Goal: Task Accomplishment & Management: Manage account settings

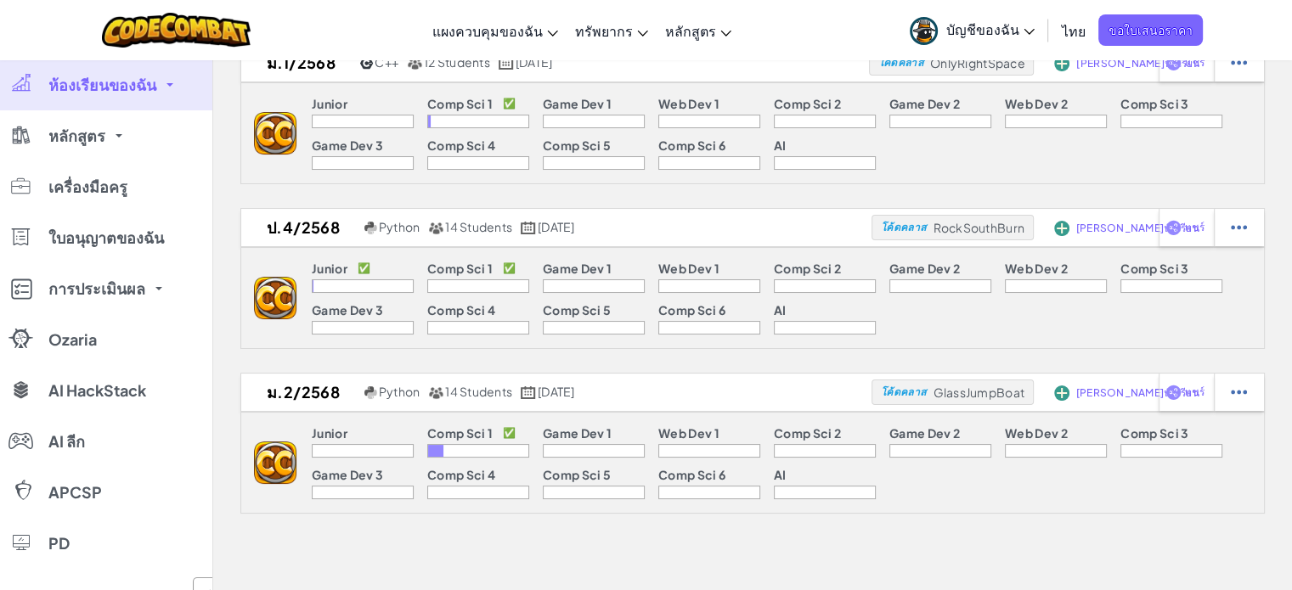
scroll to position [68, 0]
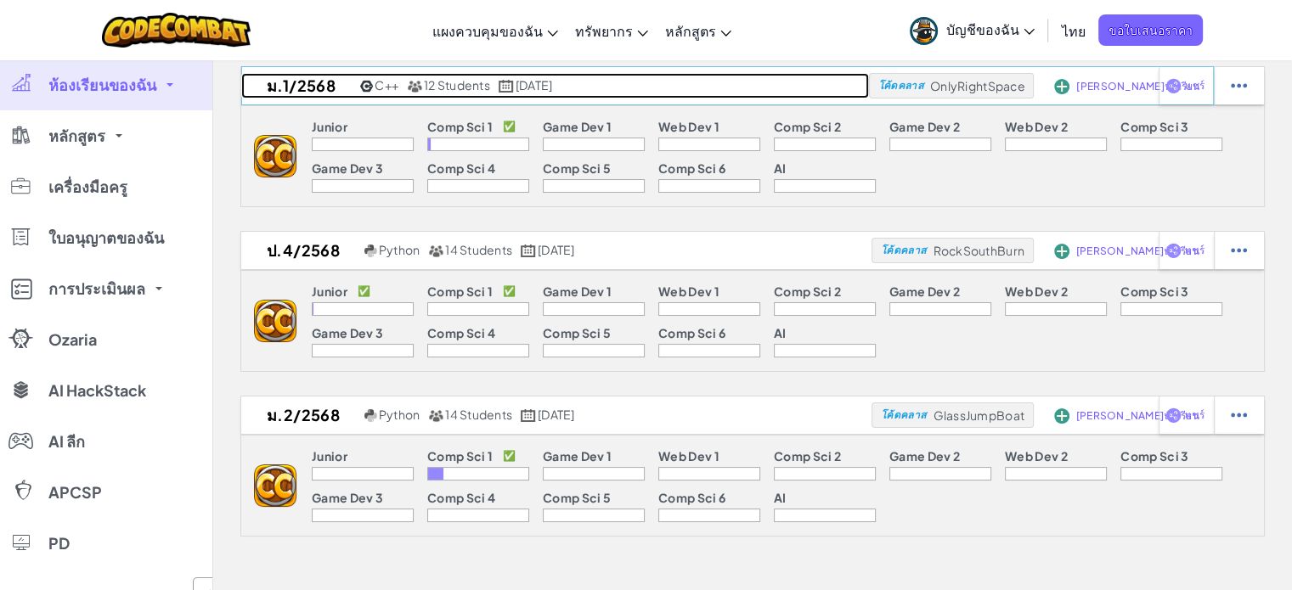
click at [434, 75] on link "ม.1/2568 C++ 12 Students [DATE]" at bounding box center [555, 85] width 628 height 25
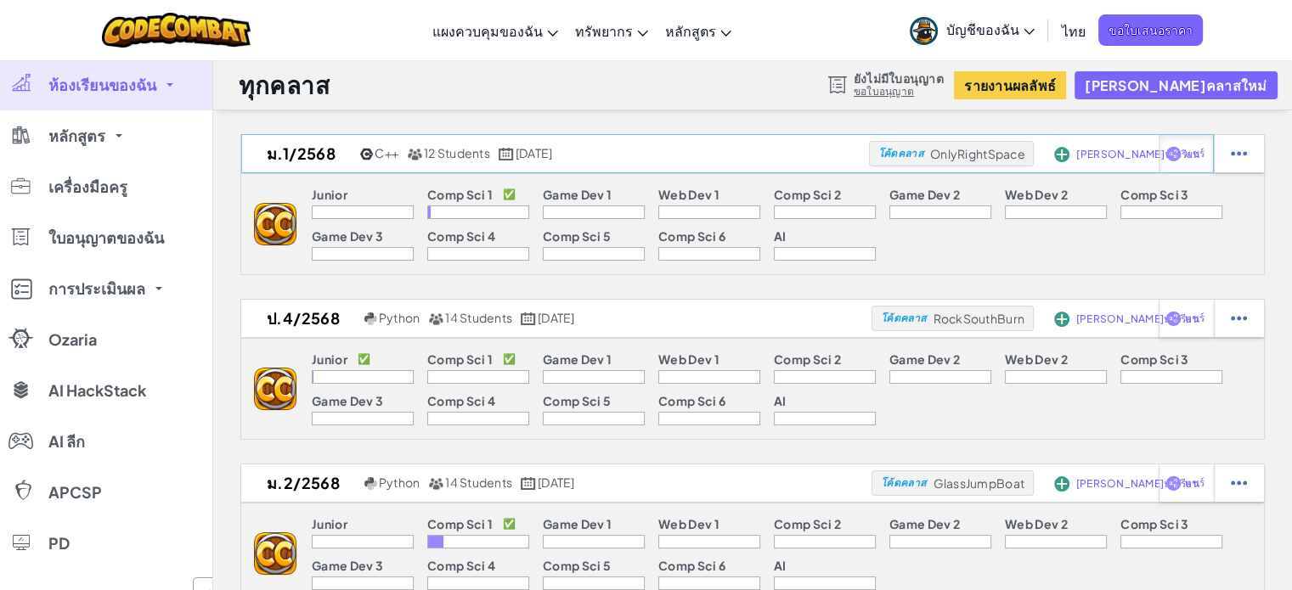
click at [1185, 161] on div "แชร์" at bounding box center [1185, 153] width 55 height 37
select select "write"
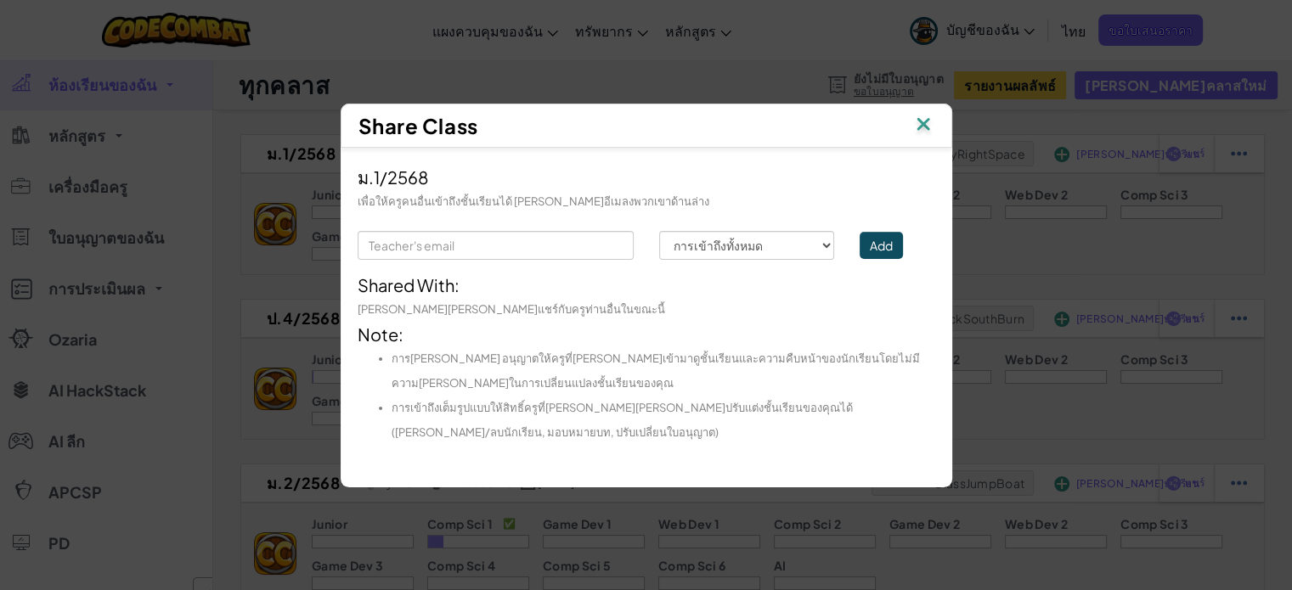
click at [924, 127] on img at bounding box center [923, 125] width 22 height 25
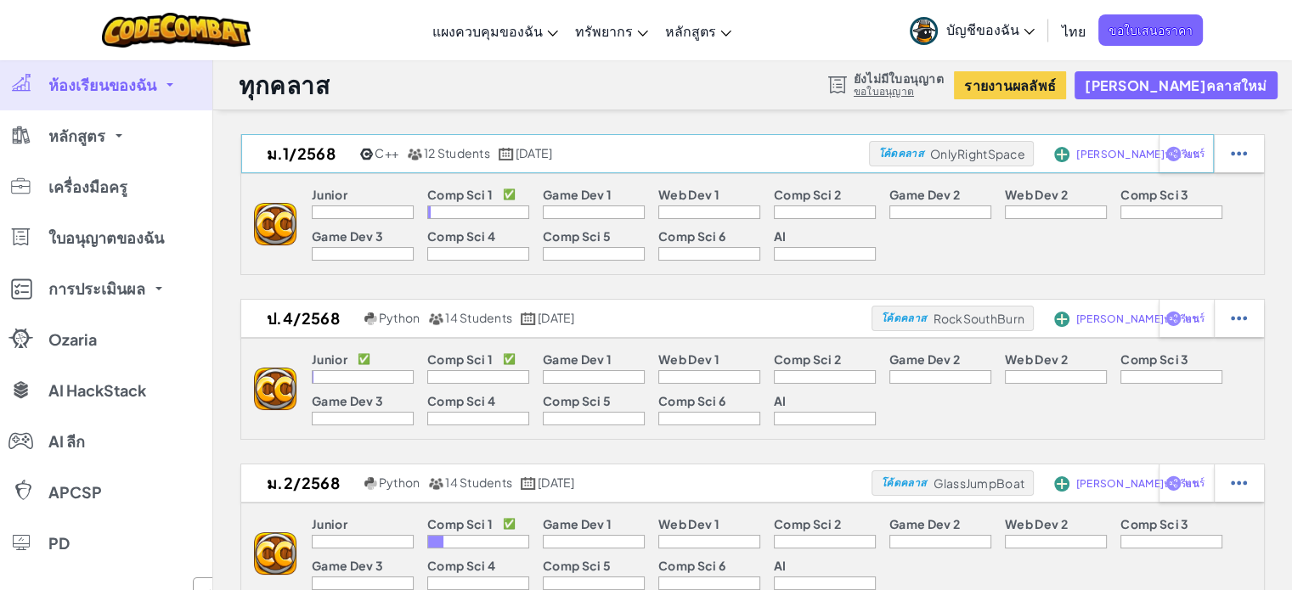
click at [1072, 149] on div "[PERSON_NAME]นักเรียน" at bounding box center [1092, 153] width 82 height 39
click at [1070, 159] on div "[PERSON_NAME]นักเรียน" at bounding box center [1092, 153] width 82 height 39
click at [1079, 155] on span "[PERSON_NAME]นักเรียน" at bounding box center [1137, 154] width 123 height 10
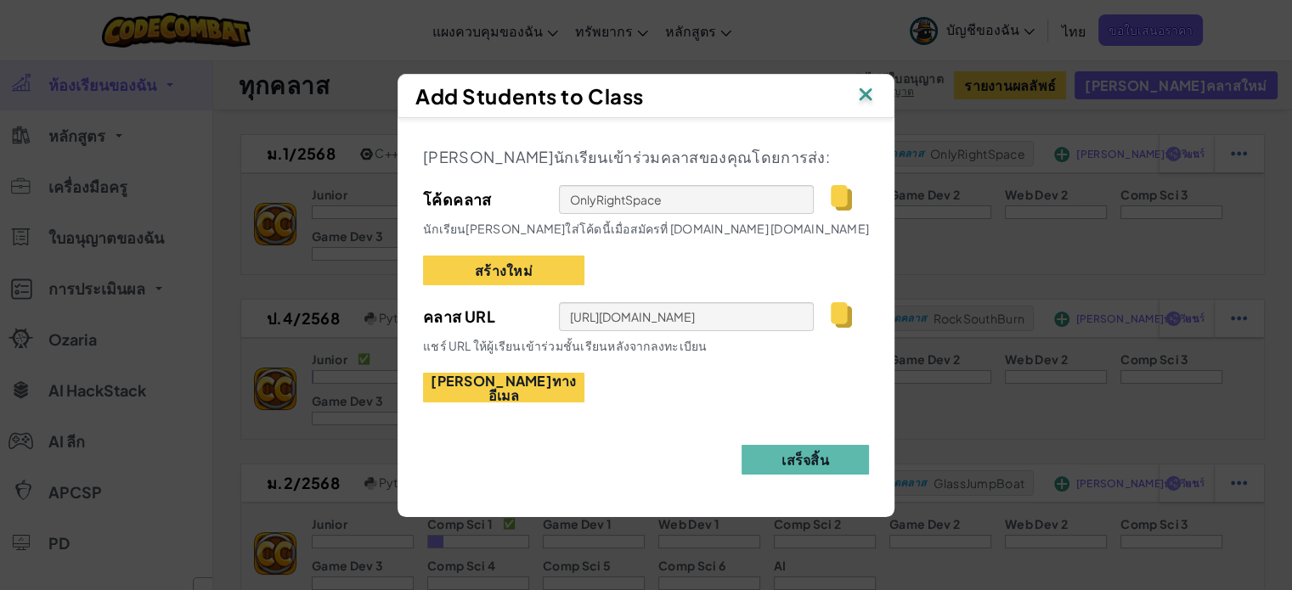
click at [837, 315] on img at bounding box center [841, 314] width 21 height 25
click at [841, 325] on img at bounding box center [841, 314] width 21 height 25
click at [856, 100] on img at bounding box center [865, 95] width 22 height 25
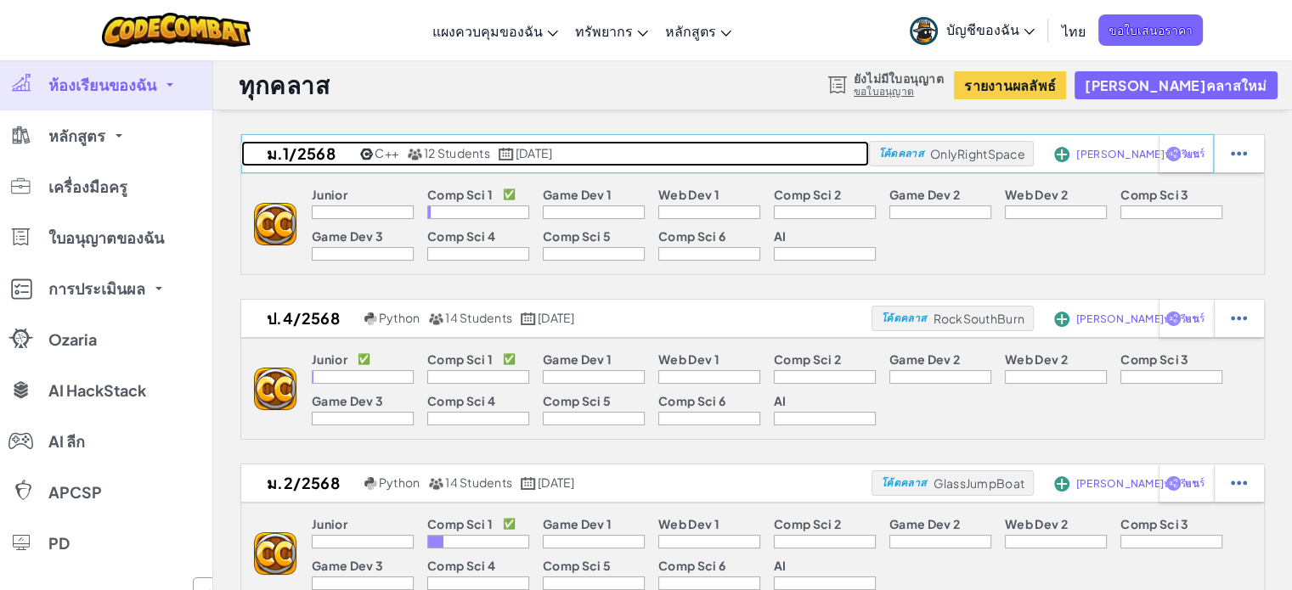
click at [296, 149] on h2 "ม.1/2568" at bounding box center [298, 153] width 115 height 25
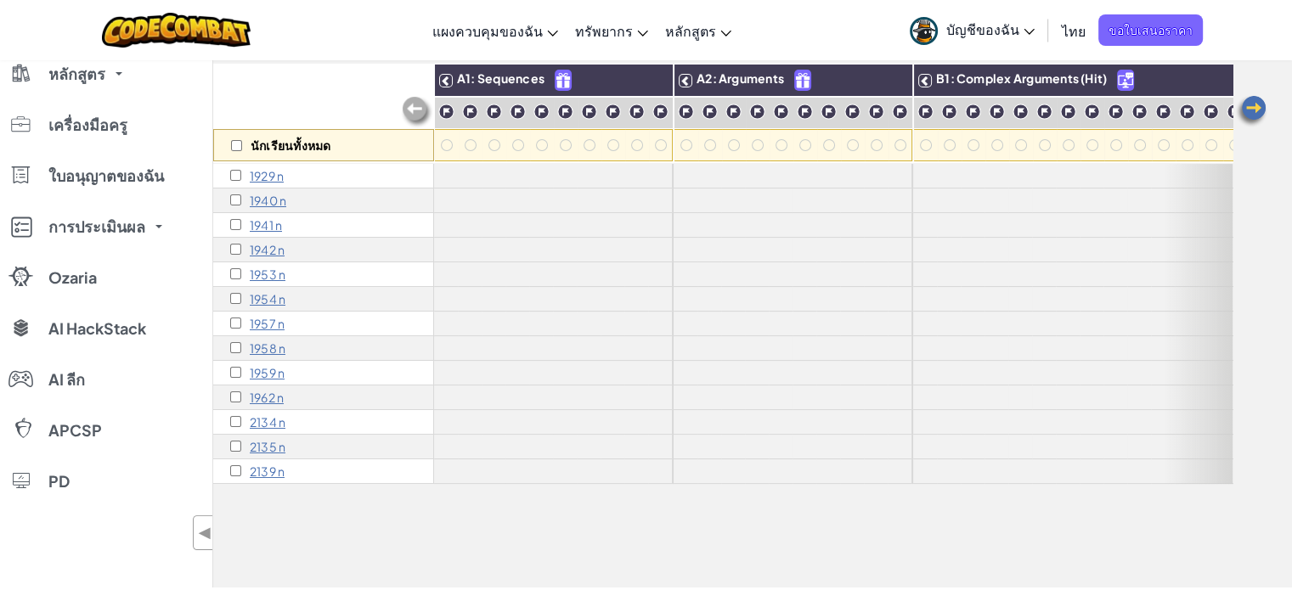
scroll to position [85, 0]
